Goal: Task Accomplishment & Management: Use online tool/utility

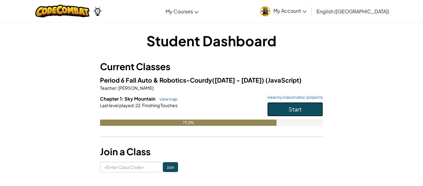
click at [285, 104] on button "Start" at bounding box center [295, 109] width 56 height 14
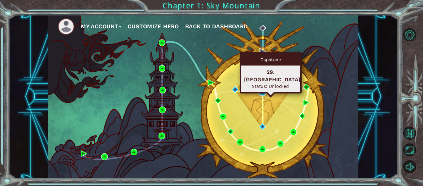
click at [260, 89] on img at bounding box center [262, 92] width 7 height 7
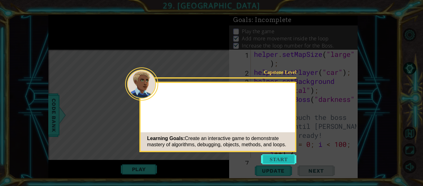
click at [288, 159] on button "Start" at bounding box center [278, 159] width 35 height 10
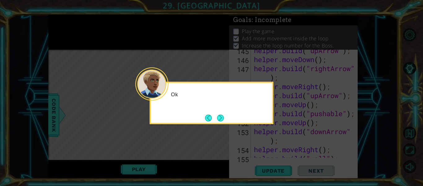
scroll to position [1591, 0]
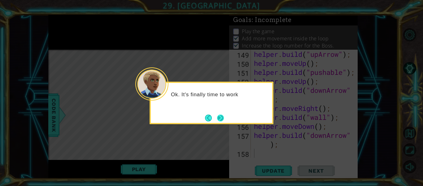
click at [222, 121] on button "Next" at bounding box center [220, 117] width 7 height 7
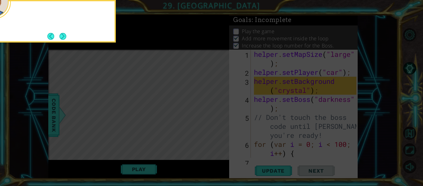
scroll to position [0, 0]
click at [68, 35] on div "Take a look at the boss code . The boss is a different obje" at bounding box center [53, 19] width 121 height 31
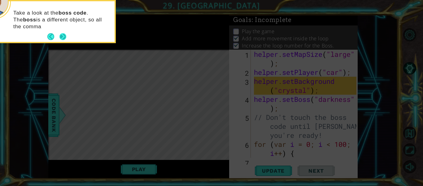
click at [64, 34] on button "Next" at bounding box center [62, 36] width 7 height 7
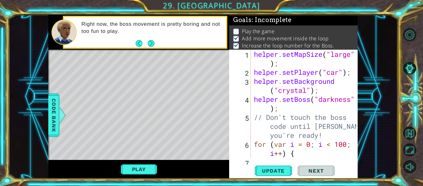
click at [156, 44] on div "Right now, the boss movement is pretty boring and not too fun to play." at bounding box center [151, 32] width 149 height 29
click at [148, 43] on button "Next" at bounding box center [151, 43] width 7 height 7
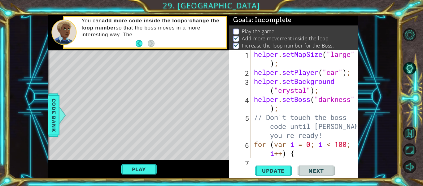
click at [143, 162] on div "Play" at bounding box center [138, 169] width 181 height 19
click at [144, 167] on button "Play" at bounding box center [139, 169] width 36 height 12
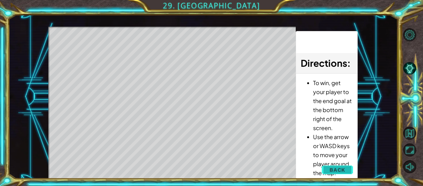
click at [347, 169] on button "Back" at bounding box center [337, 169] width 31 height 12
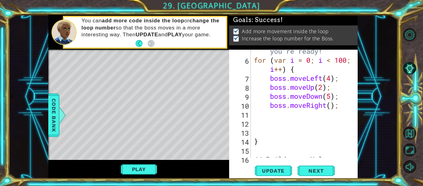
scroll to position [84, 0]
click at [273, 115] on div "// Don't touch the boss code until [PERSON_NAME] says you're ready! for ( var i…" at bounding box center [306, 109] width 107 height 162
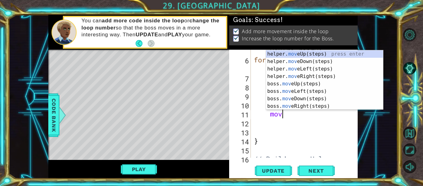
scroll to position [0, 1]
type textarea "move"
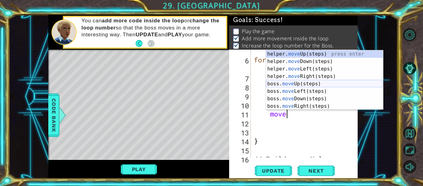
click at [324, 85] on div "helper. move Up(steps) press enter helper. move Down(steps) press enter helper.…" at bounding box center [324, 87] width 117 height 74
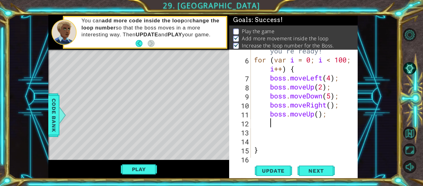
scroll to position [0, 0]
click at [321, 115] on div "// Don't touch the boss code until [PERSON_NAME] says you're ready! for ( var i…" at bounding box center [306, 100] width 107 height 144
type textarea "boss.moveUp(4);"
click at [285, 122] on div "// Don't touch the boss code until [PERSON_NAME] says you're ready! for ( var i…" at bounding box center [306, 100] width 107 height 144
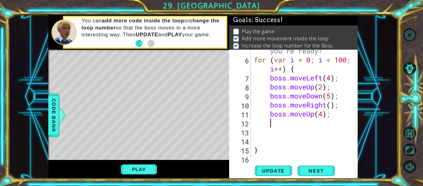
scroll to position [0, 0]
click at [285, 122] on div "// Don't touch the boss code until [PERSON_NAME] says you're ready! for ( var i…" at bounding box center [306, 100] width 107 height 144
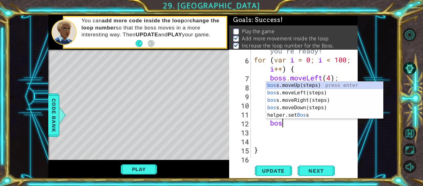
scroll to position [0, 1]
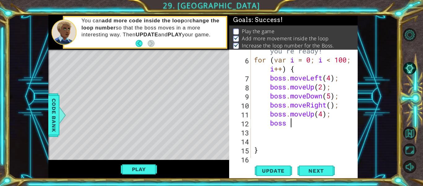
type textarea "boss"
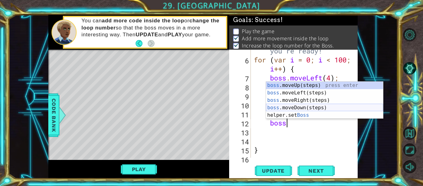
click at [309, 106] on div "boss .moveUp(steps) press enter boss .moveLeft(steps) press enter boss .moveRig…" at bounding box center [324, 107] width 117 height 52
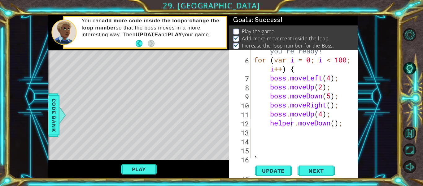
click at [293, 124] on div "// Don't touch the boss code until [PERSON_NAME] says you're ready! for ( var i…" at bounding box center [306, 100] width 107 height 144
click at [274, 122] on div "// Don't touch the boss code until [PERSON_NAME] says you're ready! for ( var i…" at bounding box center [306, 100] width 107 height 144
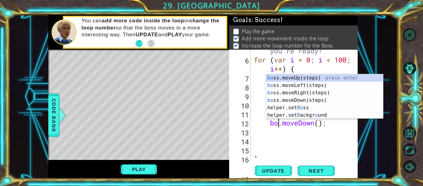
scroll to position [0, 2]
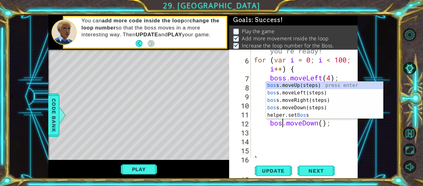
type textarea "boss.moveDown();"
click at [273, 132] on div "// Don't touch the boss code until [PERSON_NAME] says you're ready! for ( var i…" at bounding box center [306, 100] width 107 height 144
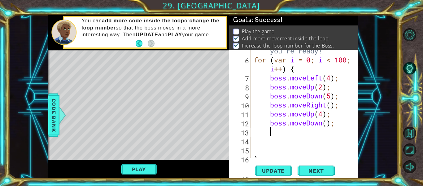
scroll to position [0, 0]
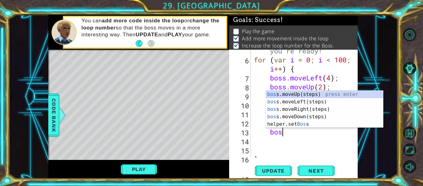
type textarea "boss"
click at [302, 117] on div "boss .moveUp(steps) press enter boss .moveLeft(steps) press enter boss .moveRig…" at bounding box center [324, 116] width 117 height 52
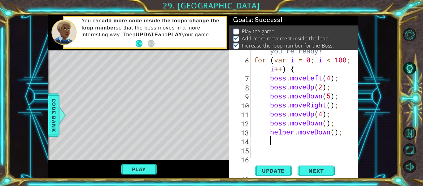
scroll to position [0, 0]
drag, startPoint x: 271, startPoint y: 132, endPoint x: 347, endPoint y: 132, distance: 75.6
click at [347, 132] on div "// Don't touch the boss code until [PERSON_NAME] says you're ready! for ( var i…" at bounding box center [306, 100] width 107 height 144
type textarea "helper.moveDown();"
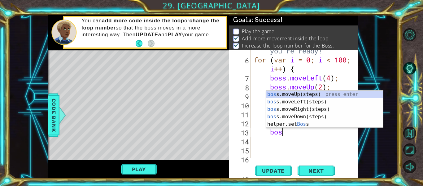
type textarea "boss"
click at [351, 111] on div "boss .moveUp(steps) press enter boss .moveLeft(steps) press enter boss .moveRig…" at bounding box center [324, 116] width 117 height 52
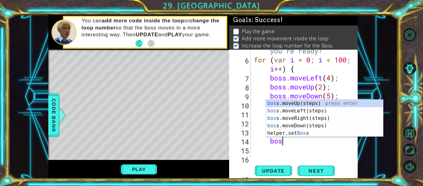
type textarea "boss"
click at [348, 104] on div "boss .moveUp(steps) press enter boss .moveLeft(steps) press enter boss .moveRig…" at bounding box center [324, 125] width 117 height 52
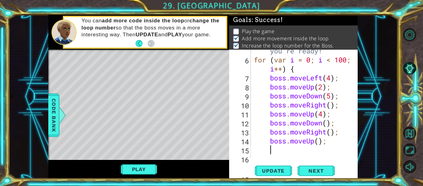
scroll to position [0, 0]
click at [327, 123] on div "// Don't touch the boss code until [PERSON_NAME] says you're ready! for ( var i…" at bounding box center [306, 100] width 107 height 144
click at [331, 132] on div "// Don't touch the boss code until [PERSON_NAME] says you're ready! for ( var i…" at bounding box center [306, 100] width 107 height 144
click at [321, 141] on div "// Don't touch the boss code until [PERSON_NAME] says you're ready! for ( var i…" at bounding box center [306, 100] width 107 height 144
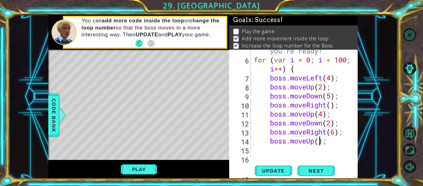
scroll to position [0, 3]
type textarea "boss.moveUp(3);"
click at [281, 148] on div "// Don't touch the boss code until [PERSON_NAME] says you're ready! for ( var i…" at bounding box center [306, 100] width 107 height 144
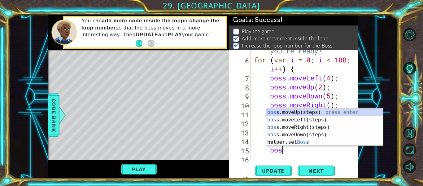
type textarea "boss"
click at [341, 116] on div "boss .moveUp(steps) press enter boss .moveLeft(steps) press enter boss .moveRig…" at bounding box center [324, 134] width 117 height 52
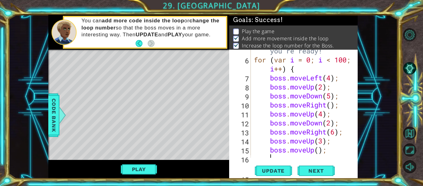
click at [314, 151] on div "// Don't touch the boss code until [PERSON_NAME] says you're ready! for ( var i…" at bounding box center [306, 100] width 107 height 144
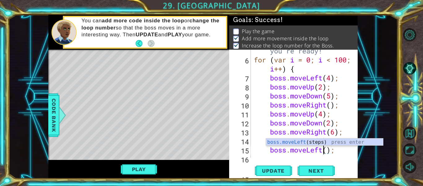
scroll to position [0, 3]
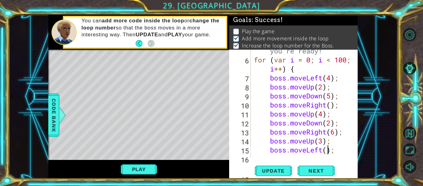
click at [326, 147] on div "// Don't touch the boss code until [PERSON_NAME] says you're ready! for ( var i…" at bounding box center [306, 100] width 107 height 144
type textarea "boss.moveLeft(2);"
click at [278, 167] on span "Update" at bounding box center [273, 170] width 35 height 6
click at [144, 169] on button "Play" at bounding box center [139, 169] width 36 height 12
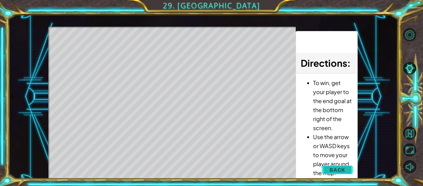
click at [350, 168] on button "Back" at bounding box center [337, 169] width 31 height 12
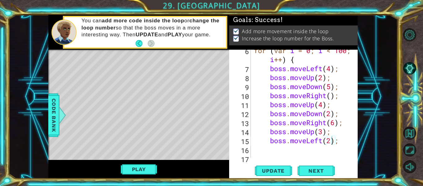
scroll to position [91, 0]
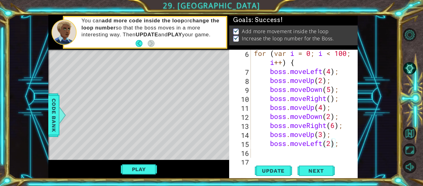
click at [275, 154] on div "for ( var i = 0 ; i < 100 ; i ++ ) { boss . moveLeft ( 4 ) ; boss . moveUp ( 2 …" at bounding box center [306, 116] width 107 height 135
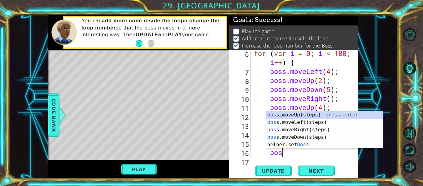
type textarea "boss"
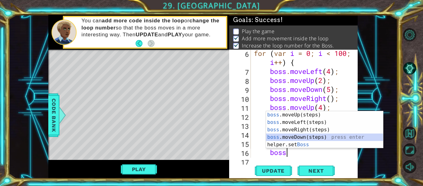
click at [317, 137] on div "boss .moveUp(steps) press enter boss .moveLeft(steps) press enter boss .moveRig…" at bounding box center [324, 137] width 117 height 52
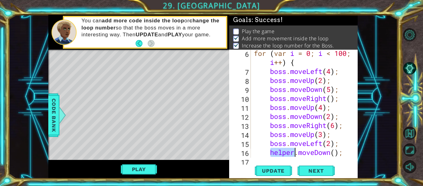
drag, startPoint x: 271, startPoint y: 151, endPoint x: 295, endPoint y: 155, distance: 23.8
click at [295, 155] on div "for ( var i = 0 ; i < 100 ; i ++ ) { boss . moveLeft ( 4 ) ; boss . moveUp ( 2 …" at bounding box center [306, 116] width 107 height 135
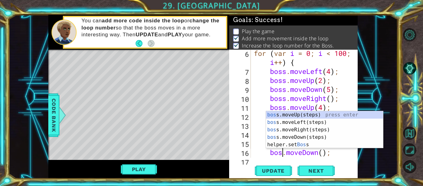
scroll to position [0, 2]
type textarea "boss.moveDown();"
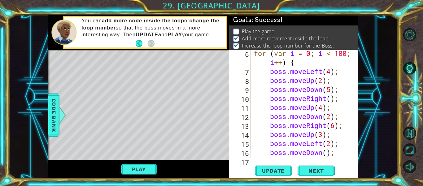
click at [280, 160] on div "boss.moveDown(); 6 7 8 9 10 11 12 13 14 15 16 17 18 for ( var i = 0 ; i < 100 ;…" at bounding box center [293, 114] width 129 height 129
click at [271, 159] on div "boss.moveDown(); 6 7 8 9 10 11 12 13 14 15 16 17 18 for ( var i = 0 ; i < 100 ;…" at bounding box center [293, 114] width 129 height 129
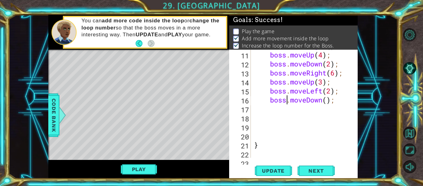
scroll to position [143, 0]
click at [274, 109] on div "boss . moveRight ( ) ; boss . moveUp ( 4 ) ; boss . moveDown ( 2 ) ; boss . mov…" at bounding box center [306, 104] width 107 height 126
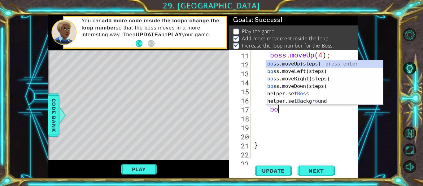
type textarea "boss"
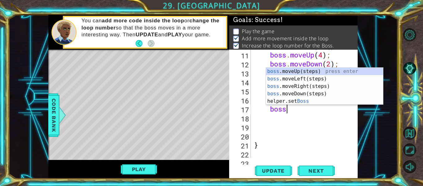
scroll to position [0, 1]
click at [323, 84] on div "boss .moveUp(steps) press enter boss .moveLeft(steps) press enter boss .moveRig…" at bounding box center [324, 94] width 117 height 52
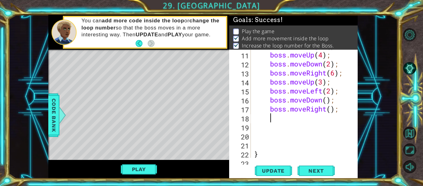
type textarea "m"
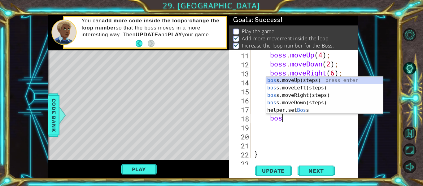
scroll to position [0, 1]
type textarea "boss."
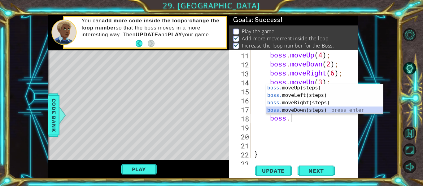
click at [306, 108] on div "boss. moveUp(steps) press enter boss. moveLeft(steps) press enter boss. moveRig…" at bounding box center [324, 106] width 117 height 45
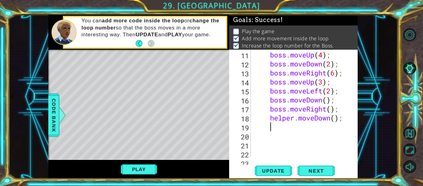
click at [293, 117] on div "boss . moveRight ( ) ; boss . moveUp ( 4 ) ; boss . moveDown ( 2 ) ; boss . mov…" at bounding box center [306, 104] width 107 height 126
click at [295, 118] on div "boss . moveRight ( ) ; boss . moveUp ( 4 ) ; boss . moveDown ( 2 ) ; boss . mov…" at bounding box center [306, 104] width 107 height 126
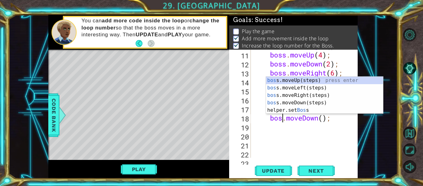
scroll to position [0, 2]
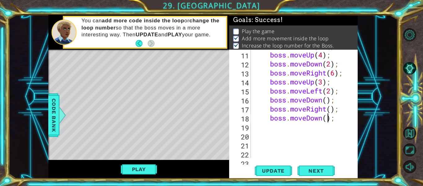
click at [328, 118] on div "boss . moveRight ( ) ; boss . moveUp ( 4 ) ; boss . moveDown ( 2 ) ; boss . mov…" at bounding box center [306, 104] width 107 height 126
type textarea "boss.moveDown(5);"
click at [281, 133] on div "boss . moveRight ( ) ; boss . moveUp ( 4 ) ; boss . moveDown ( 2 ) ; boss . mov…" at bounding box center [306, 104] width 107 height 126
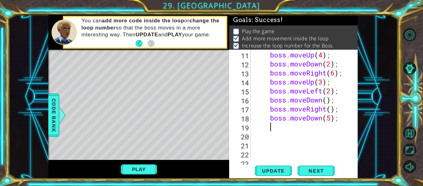
click at [280, 130] on div "boss . moveRight ( ) ; boss . moveUp ( 4 ) ; boss . moveDown ( 2 ) ; boss . mov…" at bounding box center [306, 104] width 107 height 126
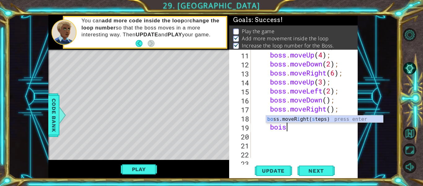
scroll to position [0, 1]
type textarea "boiss"
click at [304, 122] on div "bo ss.moveR i ght( s tep s ) press enter" at bounding box center [324, 126] width 117 height 22
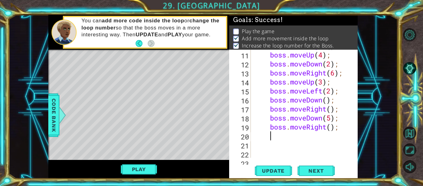
scroll to position [0, 0]
click at [332, 127] on div "boss . moveRight ( ) ; boss . moveUp ( 4 ) ; boss . moveDown ( 2 ) ; boss . mov…" at bounding box center [306, 104] width 107 height 126
type textarea "boss.moveRight(3);"
click at [282, 136] on div "boss . moveRight ( ) ; boss . moveUp ( 4 ) ; boss . moveDown ( 2 ) ; boss . mov…" at bounding box center [306, 104] width 107 height 126
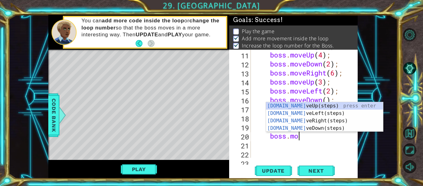
scroll to position [0, 2]
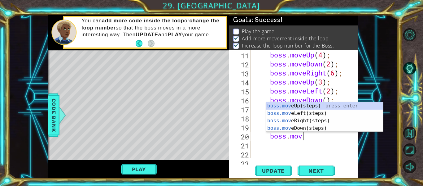
type textarea "boss.move"
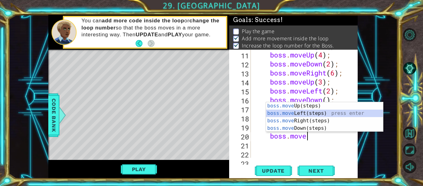
click at [310, 110] on div "boss.move Up(steps) press enter boss.move Left(steps) press enter boss.move Rig…" at bounding box center [324, 124] width 117 height 45
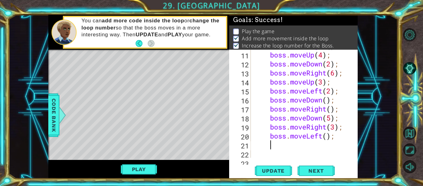
scroll to position [0, 0]
click at [328, 138] on div "boss . moveRight ( ) ; boss . moveUp ( 4 ) ; boss . moveDown ( 2 ) ; boss . mov…" at bounding box center [306, 104] width 107 height 126
type textarea "boss.moveLeft(4);"
click at [275, 147] on div "boss . moveRight ( ) ; boss . moveUp ( 4 ) ; boss . moveDown ( 2 ) ; boss . mov…" at bounding box center [306, 104] width 107 height 126
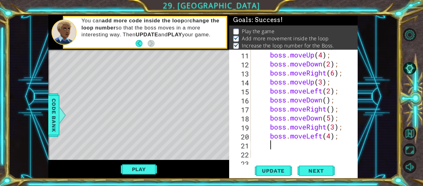
type textarea "m"
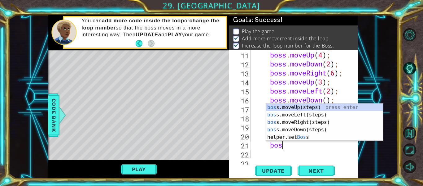
scroll to position [0, 1]
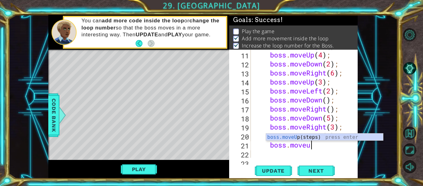
type textarea "boss.moveup"
click at [298, 140] on div "boss.moveUp (steps) press enter" at bounding box center [324, 144] width 117 height 22
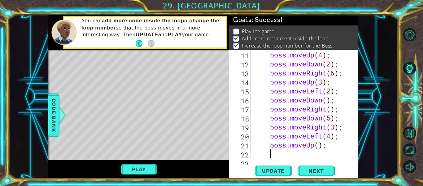
click at [319, 148] on div "boss . moveRight ( ) ; boss . moveUp ( 4 ) ; boss . moveDown ( 2 ) ; boss . mov…" at bounding box center [306, 104] width 107 height 126
type textarea "boss.moveUp(3);"
click at [285, 156] on div "boss . moveRight ( ) ; boss . moveUp ( 4 ) ; boss . moveDown ( 2 ) ; boss . mov…" at bounding box center [306, 104] width 107 height 126
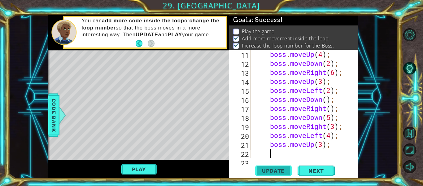
click at [279, 172] on span "Update" at bounding box center [273, 170] width 35 height 6
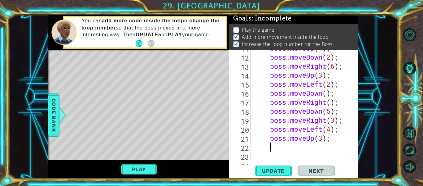
scroll to position [151, 0]
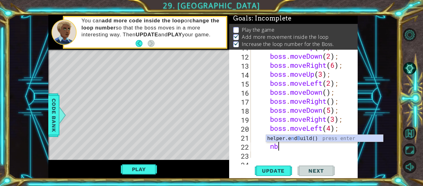
type textarea "n"
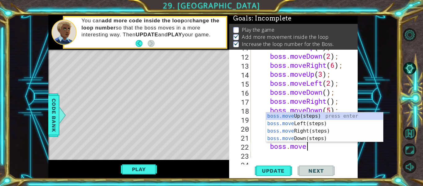
scroll to position [0, 2]
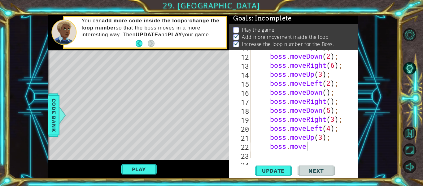
click at [385, 147] on div "1 ההההההההההההההההההההההההההההההההההההההההההההההההההההההההההההההההההההההההההההה…" at bounding box center [203, 96] width 390 height 163
click at [310, 150] on div "boss . moveUp ( 4 ) ; boss . moveDown ( 2 ) ; boss . moveRight ( 6 ) ; boss . m…" at bounding box center [306, 105] width 107 height 126
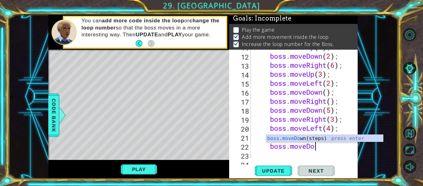
scroll to position [0, 3]
type textarea "boss.moveDown"
click at [362, 135] on div "boss.moveDown (steps) press enter" at bounding box center [324, 145] width 117 height 22
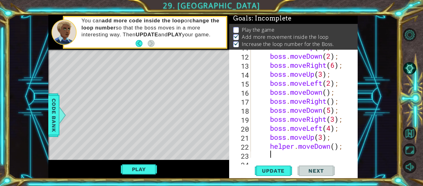
scroll to position [0, 0]
click at [294, 145] on div "boss . moveUp ( 4 ) ; boss . moveDown ( 2 ) ; boss . moveRight ( 6 ) ; boss . m…" at bounding box center [306, 105] width 107 height 126
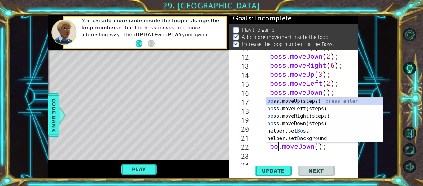
scroll to position [0, 2]
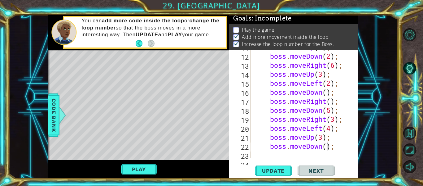
click at [326, 145] on div "boss . moveUp ( 4 ) ; boss . moveDown ( 2 ) ; boss . moveRight ( 6 ) ; boss . m…" at bounding box center [306, 105] width 107 height 126
type textarea "boss.moveDown(2);"
click at [289, 156] on div "boss . moveUp ( 4 ) ; boss . moveDown ( 2 ) ; boss . moveRight ( 6 ) ; boss . m…" at bounding box center [306, 105] width 107 height 126
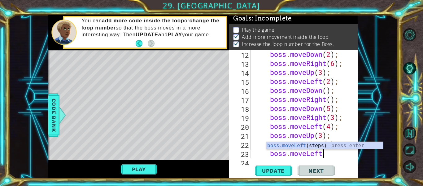
scroll to position [0, 3]
type textarea "boss.moveLeft"
click at [328, 145] on div "boss.moveLeft (steps) press enter" at bounding box center [324, 153] width 117 height 22
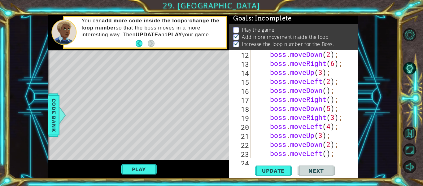
scroll to position [0, 0]
click at [328, 145] on div "boss . moveDown ( 2 ) ; boss . moveRight ( 6 ) ; boss . moveUp ( 3 ) ; boss . m…" at bounding box center [306, 113] width 107 height 126
click at [328, 153] on div "boss . moveDown ( 2 ) ; boss . moveRight ( 6 ) ; boss . moveUp ( 3 ) ; boss . m…" at bounding box center [306, 113] width 107 height 126
type textarea "boss.moveLeft(4);"
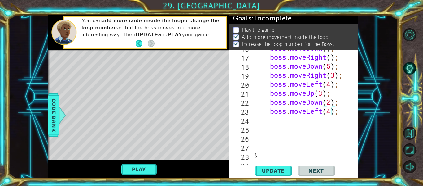
scroll to position [195, 0]
click at [272, 122] on div "boss . moveDown ( ) ; boss . moveRight ( ) ; boss . moveDown ( 5 ) ; boss . mov…" at bounding box center [306, 106] width 107 height 126
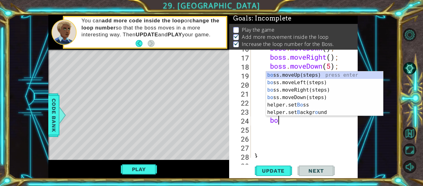
type textarea "boss"
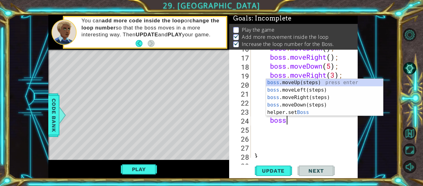
scroll to position [0, 1]
click at [332, 82] on div "boss .moveUp(steps) press enter boss .moveLeft(steps) press enter boss .moveRig…" at bounding box center [324, 105] width 117 height 52
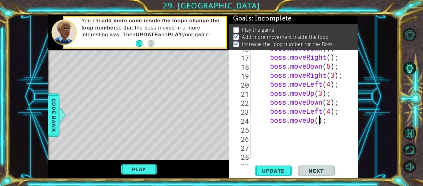
click at [321, 118] on div "boss . moveDown ( ) ; boss . moveRight ( ) ; boss . moveDown ( 5 ) ; boss . mov…" at bounding box center [306, 106] width 107 height 126
type textarea "boss.moveUp(3);"
click at [280, 131] on div "boss . moveDown ( ) ; boss . moveRight ( ) ; boss . moveDown ( 5 ) ; boss . mov…" at bounding box center [306, 106] width 107 height 126
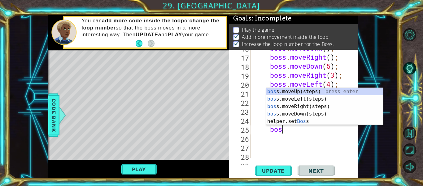
type textarea "boss"
click at [332, 105] on div "boss .moveUp(steps) press enter boss .moveLeft(steps) press enter boss .moveRig…" at bounding box center [324, 114] width 117 height 52
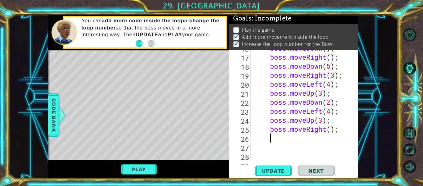
scroll to position [0, 0]
click at [333, 127] on div "boss . moveDown ( ) ; boss . moveRight ( ) ; boss . moveDown ( 5 ) ; boss . mov…" at bounding box center [306, 106] width 107 height 126
type textarea "boss.moveRight(6);"
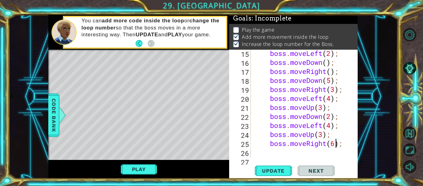
scroll to position [181, 0]
click at [289, 153] on div "boss . moveLeft ( 2 ) ; boss . moveDown ( ) ; boss . moveRight ( ) ; boss . mov…" at bounding box center [306, 112] width 107 height 126
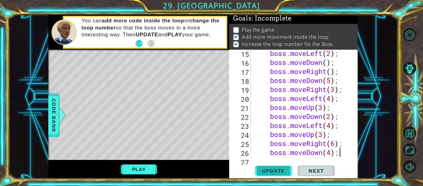
click at [277, 171] on span "Update" at bounding box center [273, 170] width 35 height 6
click at [154, 164] on button "Play" at bounding box center [139, 169] width 36 height 12
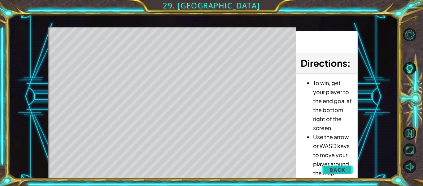
click at [342, 173] on button "Back" at bounding box center [337, 169] width 31 height 12
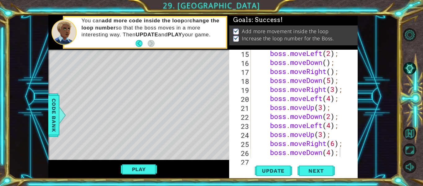
scroll to position [0, 0]
click at [273, 170] on span "Update" at bounding box center [273, 170] width 35 height 6
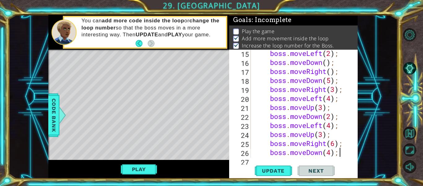
scroll to position [3, 0]
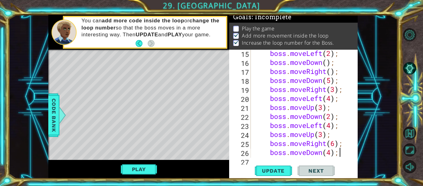
click at [307, 33] on p "Add more movement inside the loop" at bounding box center [285, 35] width 87 height 7
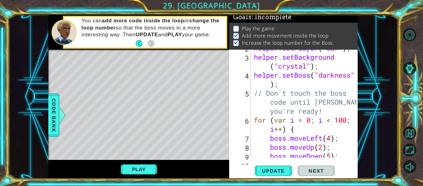
scroll to position [0, 0]
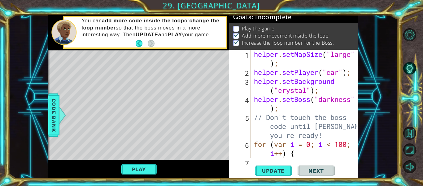
type textarea "helper.setBoss("darkness");"
click at [289, 108] on div "helper . setMapSize ( "large" ) ; helper . setPlayer ( "car" ) ; helper . setBa…" at bounding box center [306, 117] width 107 height 135
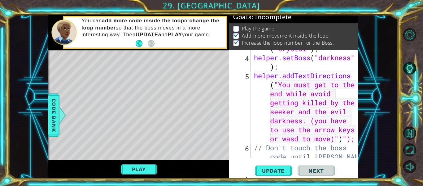
scroll to position [0, 30]
click at [283, 167] on span "Update" at bounding box center [273, 170] width 35 height 6
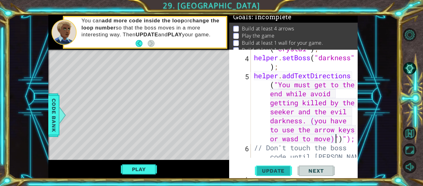
scroll to position [2, 0]
click at [283, 168] on span "Update" at bounding box center [273, 170] width 35 height 6
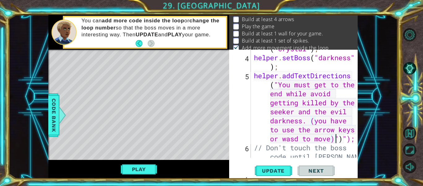
click at [287, 34] on p "Build at least 1 wall for your game." at bounding box center [282, 33] width 81 height 7
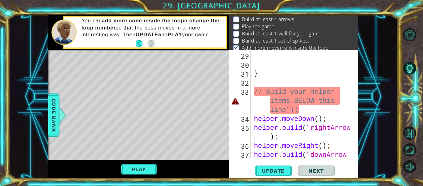
scroll to position [368, 0]
click at [307, 105] on div "} // Build your Helper items BELOW this line"); helper . moveDown ( ) ; helper …" at bounding box center [306, 109] width 107 height 135
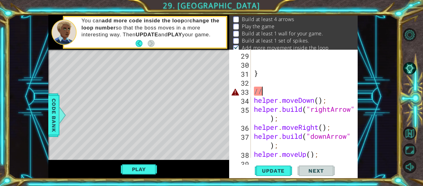
scroll to position [0, 0]
type textarea "/"
click at [266, 171] on span "Update" at bounding box center [273, 170] width 35 height 6
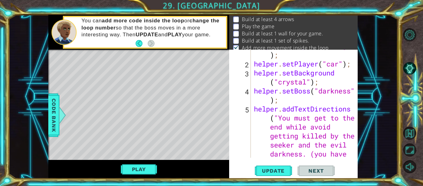
scroll to position [33, 0]
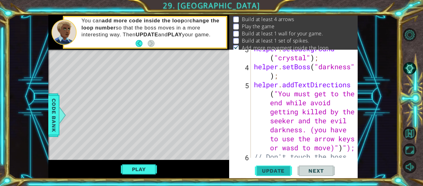
click at [275, 173] on span "Update" at bounding box center [273, 170] width 35 height 6
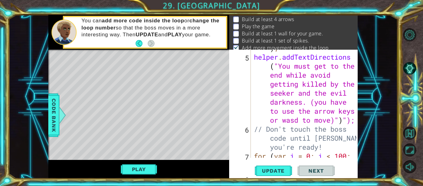
scroll to position [60, 0]
click at [336, 119] on div "helper . setBoss ( "darkness" ) ; helper . addTextDirections ( "You must get to…" at bounding box center [306, 106] width 107 height 144
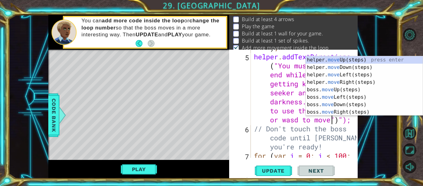
scroll to position [45, 0]
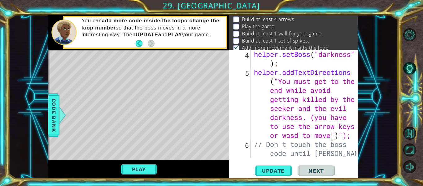
click at [315, 118] on div "helper . setBoss ( "darkness" ) ; helper . addTextDirections ( "You must get to…" at bounding box center [306, 126] width 107 height 153
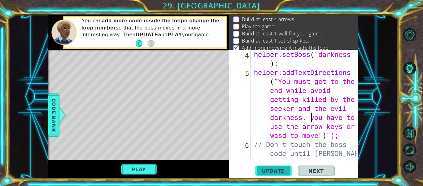
click at [280, 172] on span "Update" at bounding box center [273, 170] width 35 height 6
click at [280, 173] on span "Update" at bounding box center [273, 170] width 35 height 6
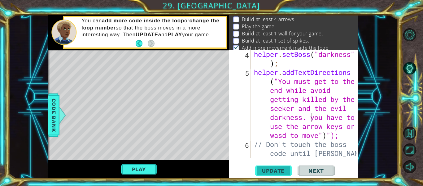
click at [280, 173] on span "Update" at bounding box center [273, 170] width 35 height 6
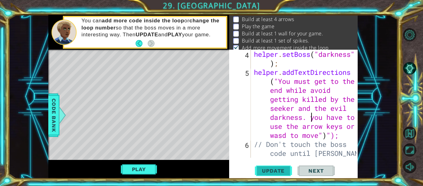
click at [280, 173] on span "Update" at bounding box center [273, 170] width 35 height 6
click at [328, 136] on div "helper . setBoss ( "darkness" ) ; helper . addTextDirections ( "You must get to…" at bounding box center [306, 126] width 107 height 153
type textarea "helper.addTextDirections("You must get to the end while avoid getting killed by…"
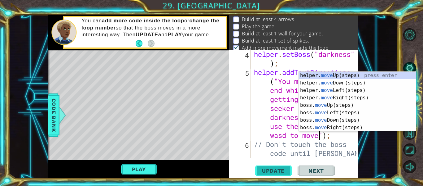
click at [271, 167] on span "Update" at bounding box center [273, 170] width 35 height 6
